Goal: Navigation & Orientation: Find specific page/section

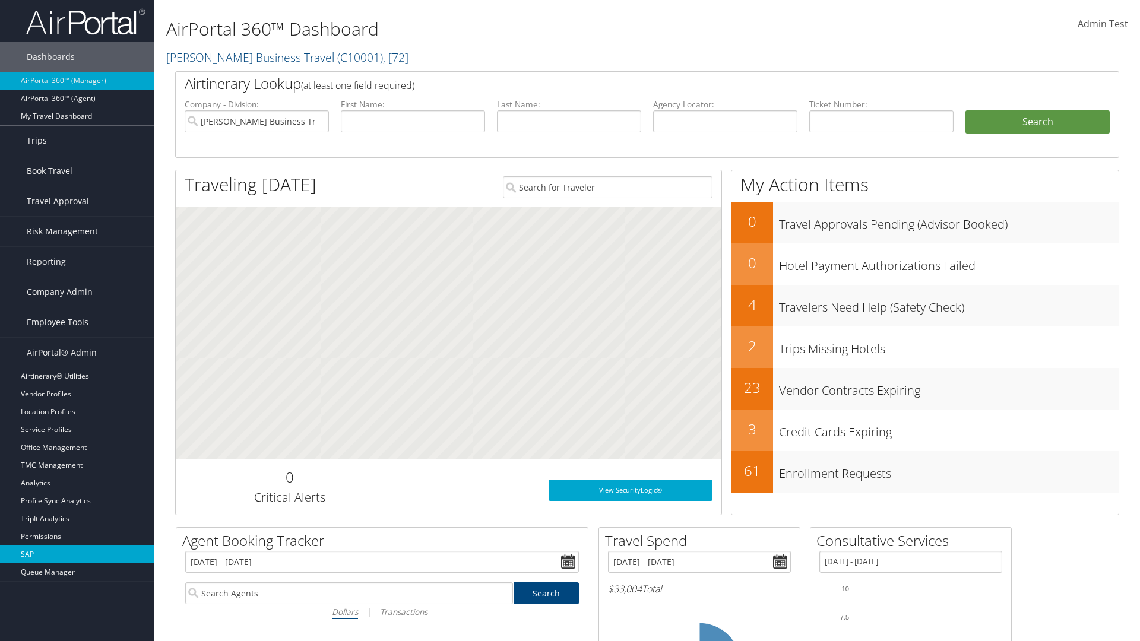
click at [77, 555] on link "SAP" at bounding box center [77, 555] width 154 height 18
